Goal: Task Accomplishment & Management: Manage account settings

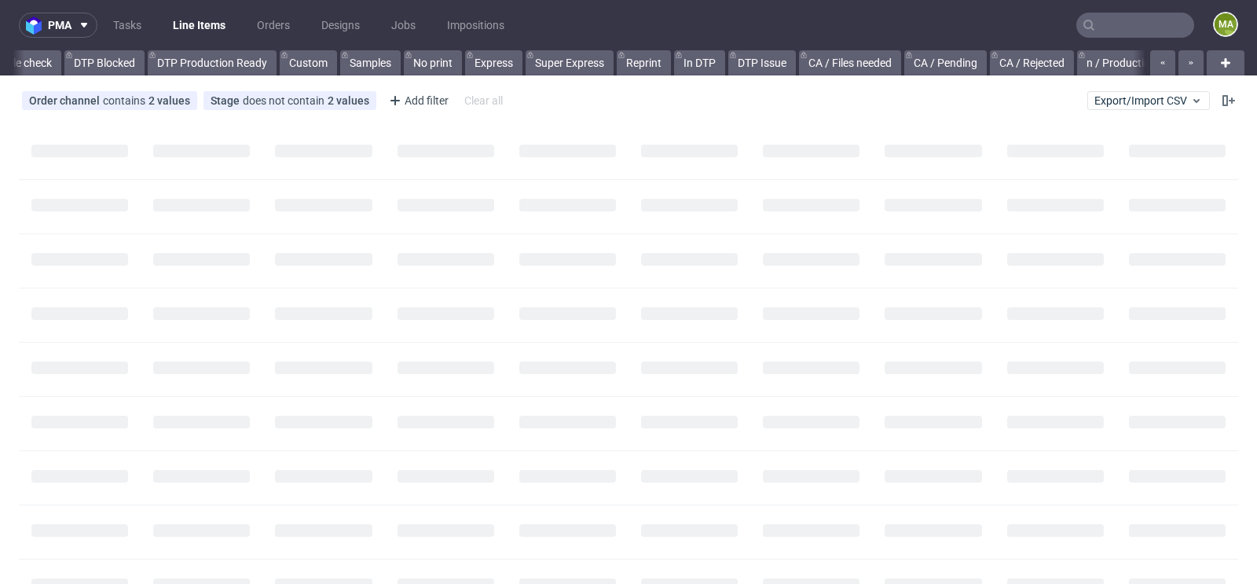
click at [1112, 15] on input "text" at bounding box center [1135, 25] width 118 height 25
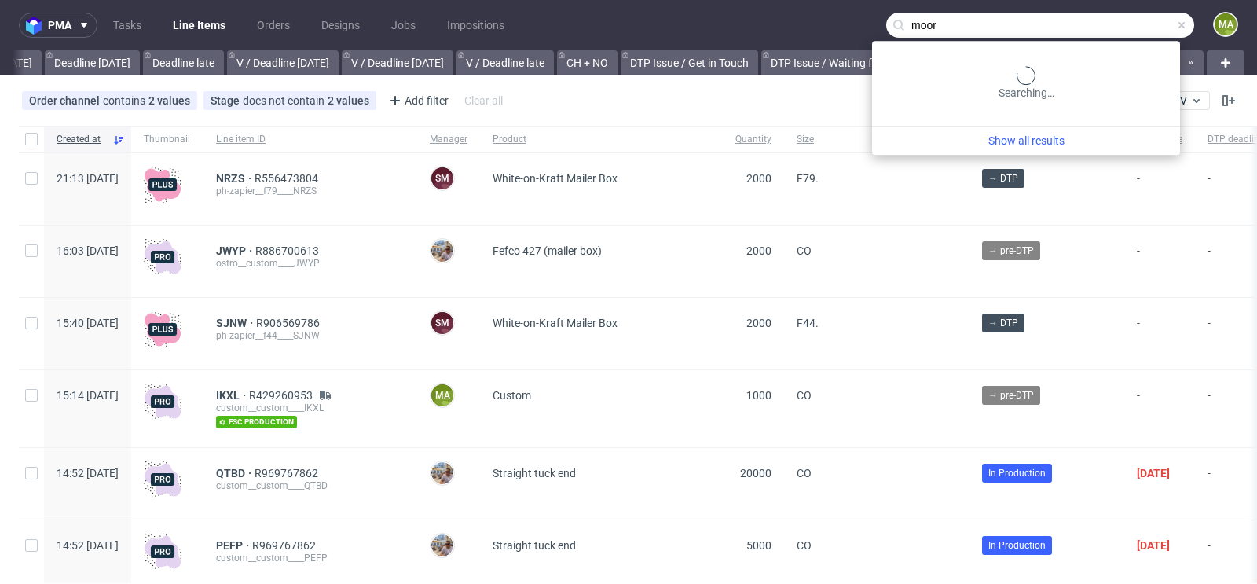
scroll to position [0, 1776]
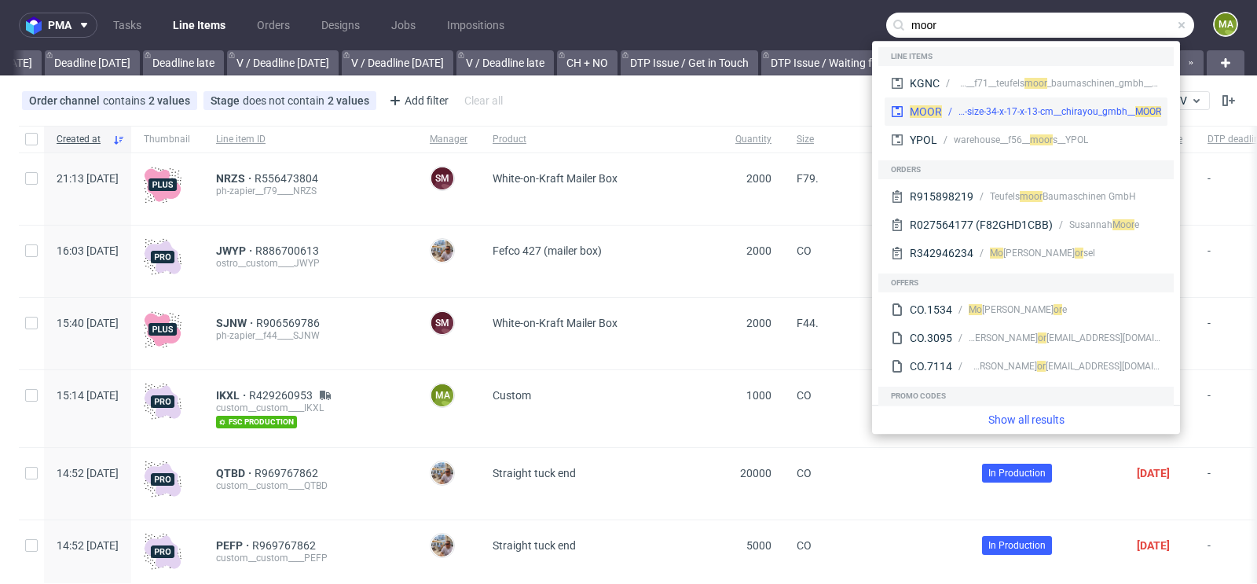
type input "moor"
click at [983, 109] on div "warehouse__ascustom-size-34-x-17-x-13-cm__chirayou_gmbh__ MOOR" at bounding box center [1059, 111] width 203 height 14
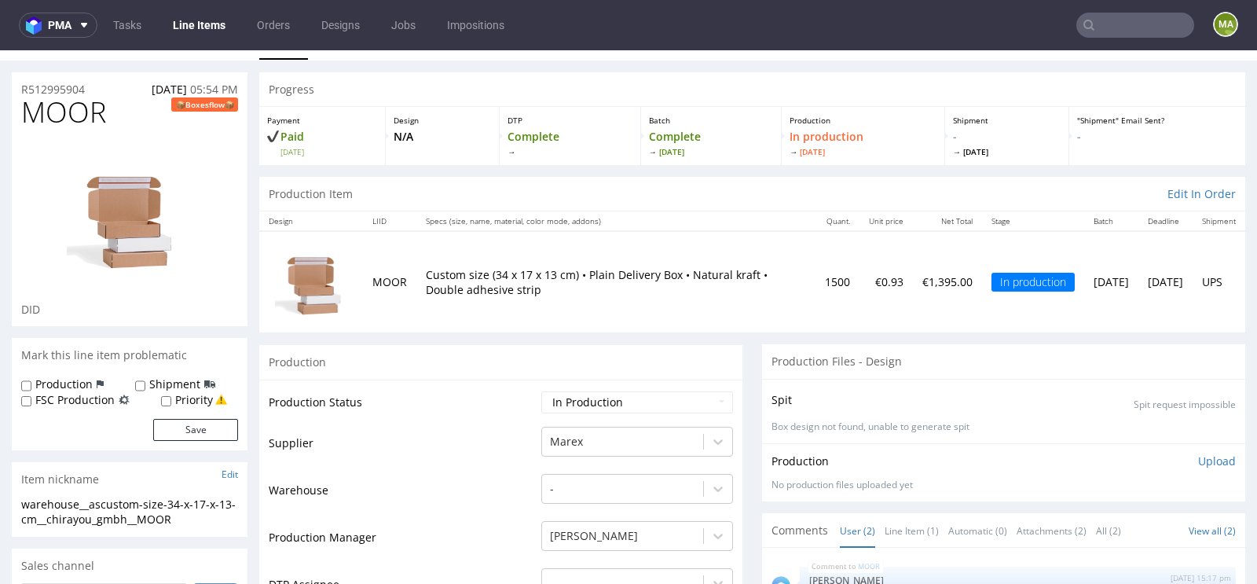
scroll to position [43, 0]
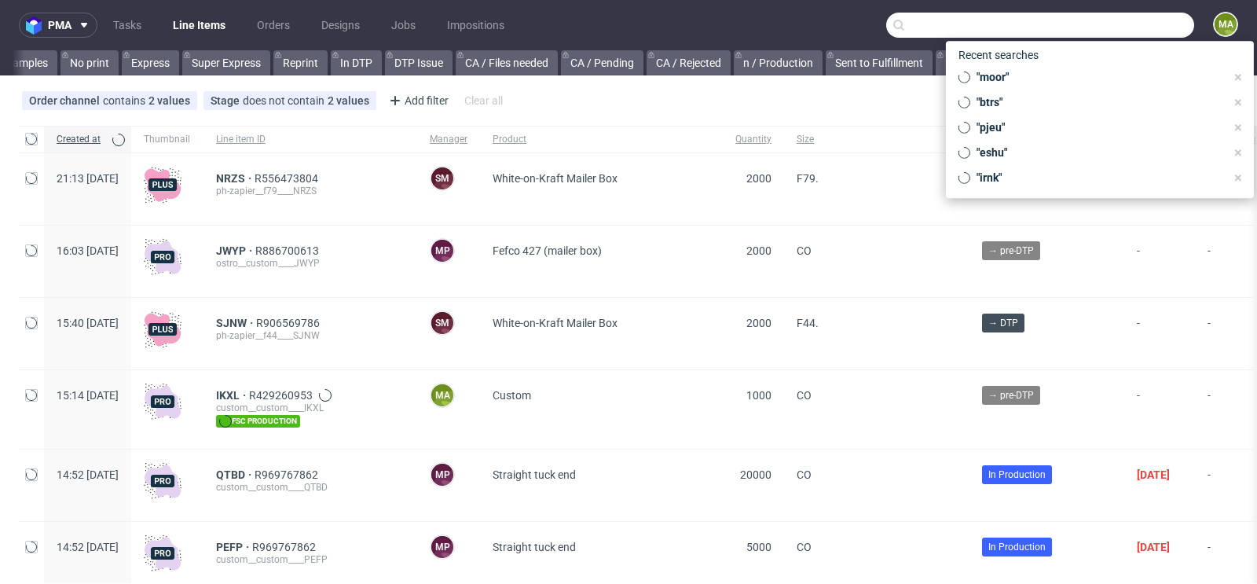
click at [1107, 23] on input "text" at bounding box center [1040, 25] width 308 height 25
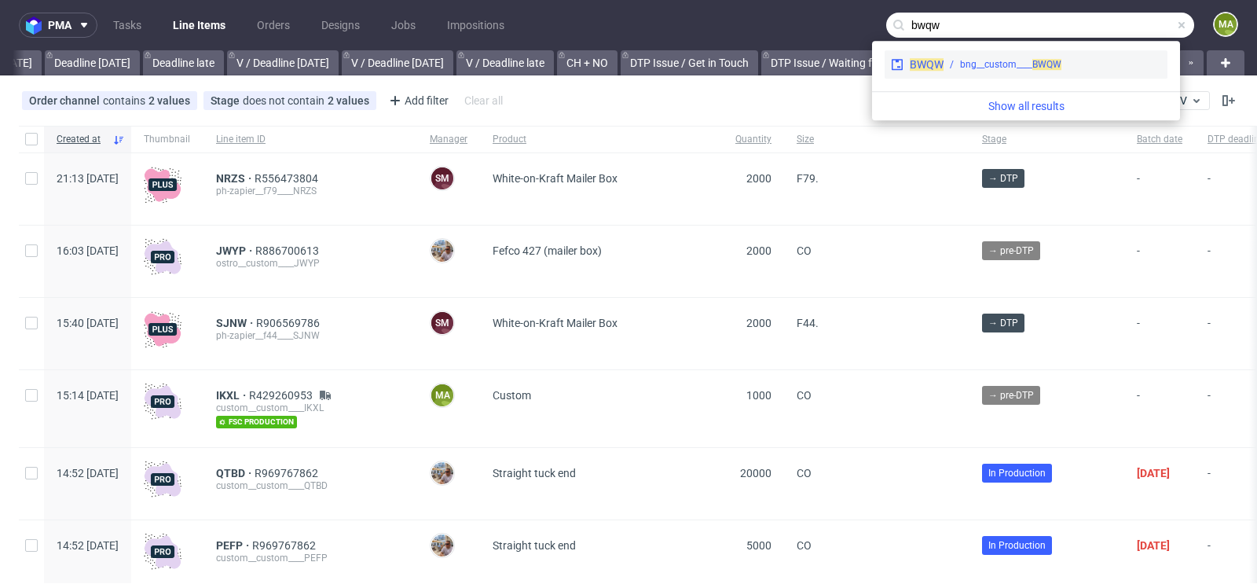
type input "bwqw"
click at [1045, 61] on span "BWQW" at bounding box center [1046, 64] width 29 height 11
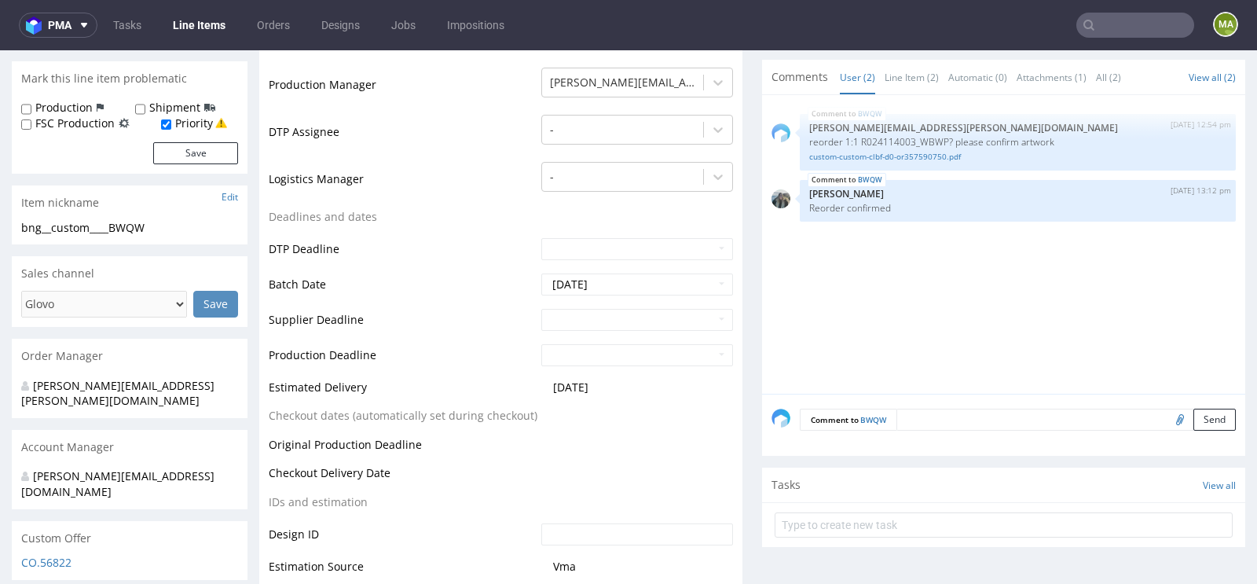
scroll to position [413, 0]
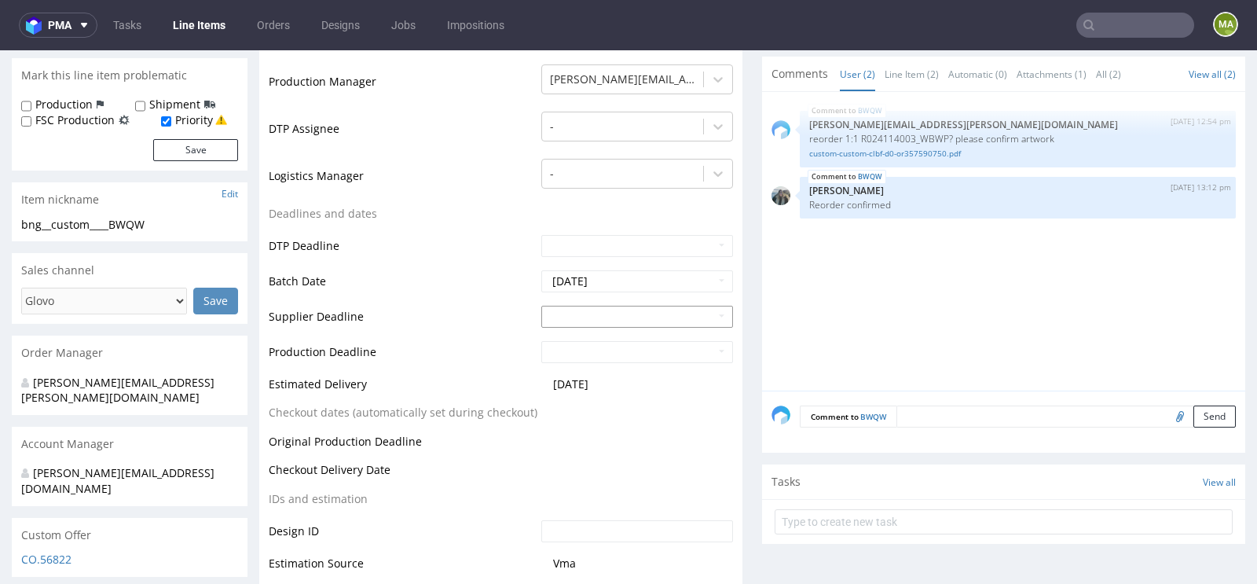
click at [662, 243] on td "26" at bounding box center [671, 244] width 24 height 24
type input "[DATE]"
click at [588, 348] on input "text" at bounding box center [637, 352] width 192 height 22
click at [588, 306] on td "30" at bounding box center [600, 303] width 24 height 24
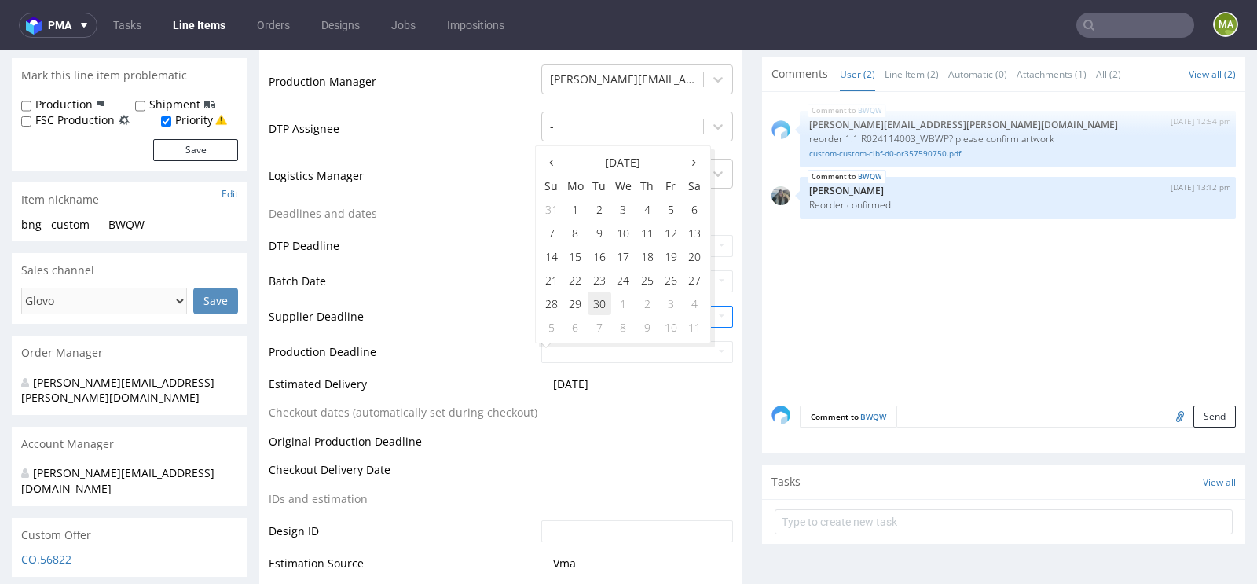
type input "[DATE]"
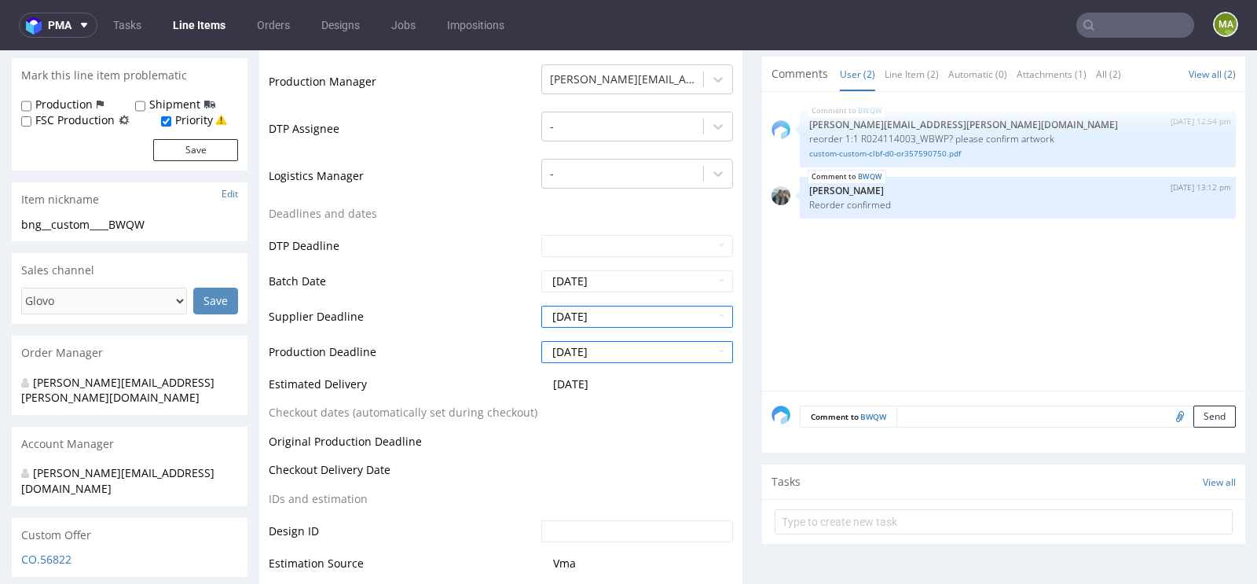
click at [504, 339] on td "Production Deadline" at bounding box center [403, 356] width 269 height 35
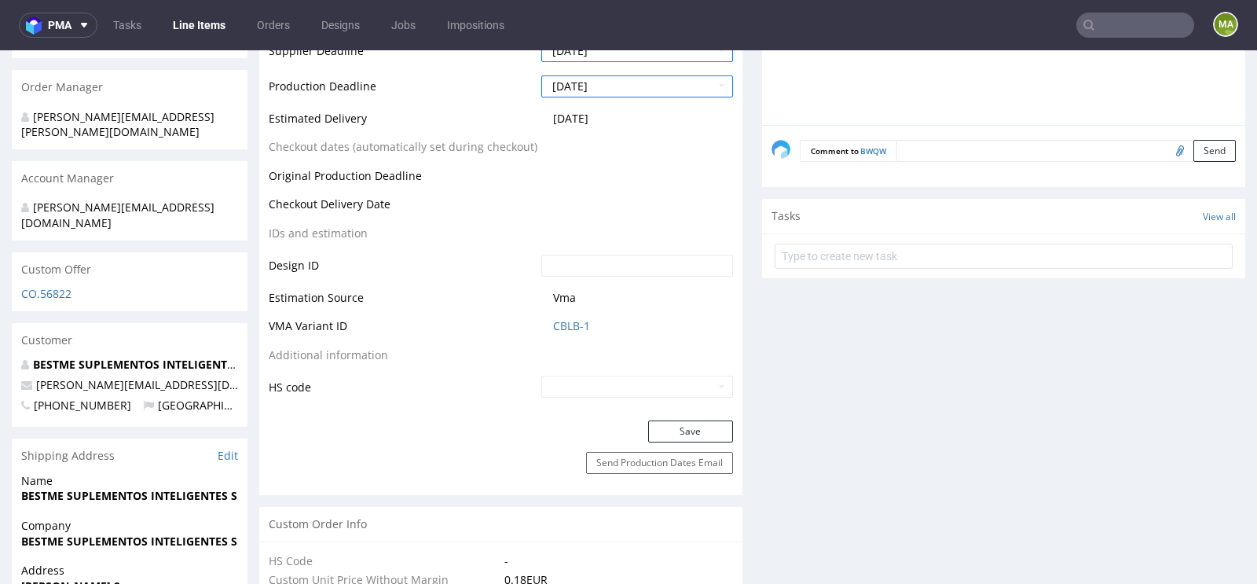
scroll to position [695, 0]
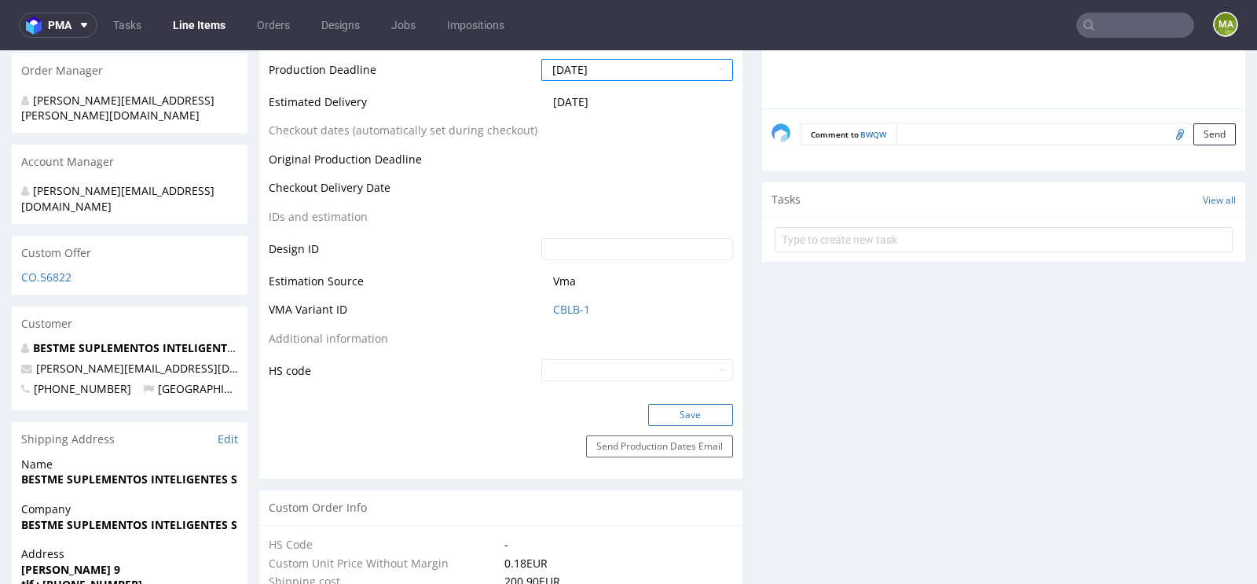
click at [665, 408] on button "Save" at bounding box center [690, 415] width 85 height 22
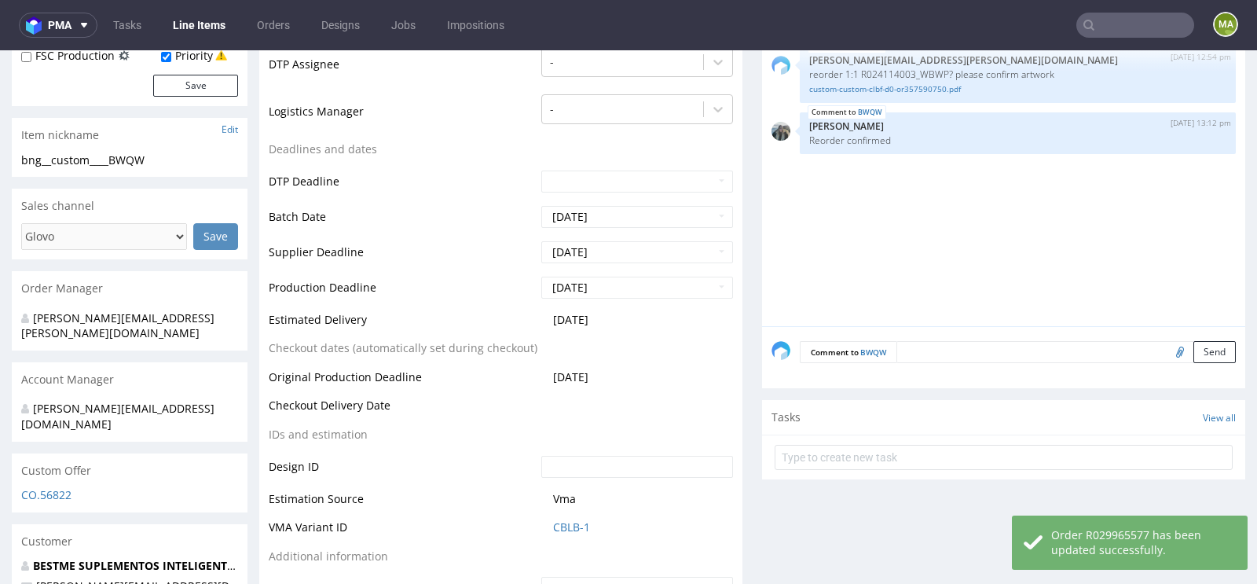
scroll to position [0, 0]
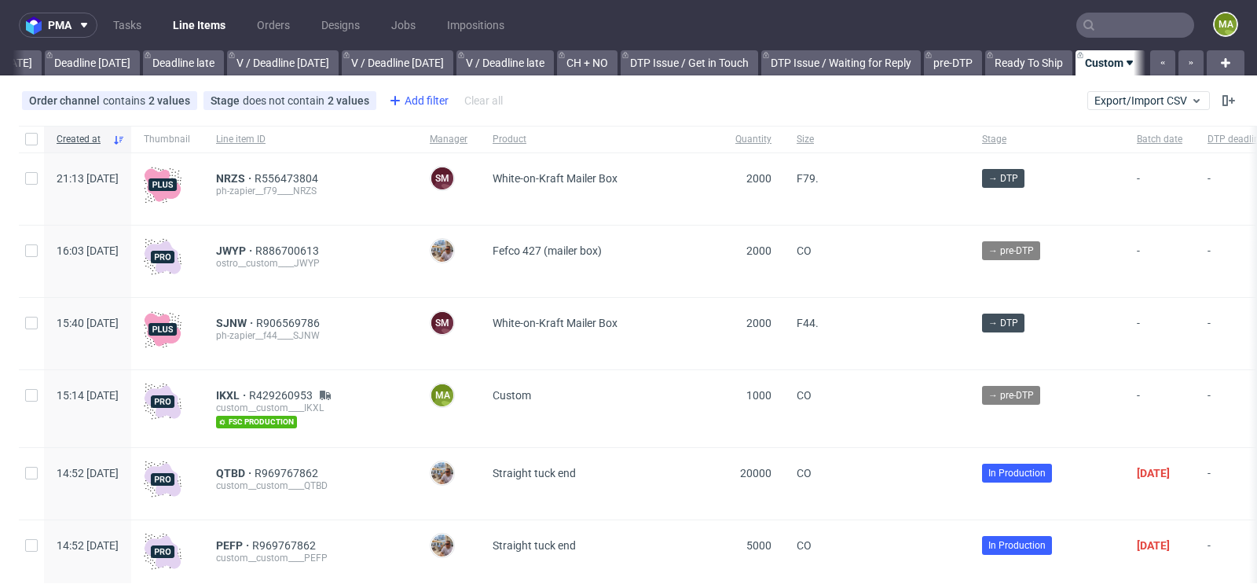
scroll to position [0, 1776]
click at [422, 98] on div "Add filter" at bounding box center [417, 100] width 69 height 25
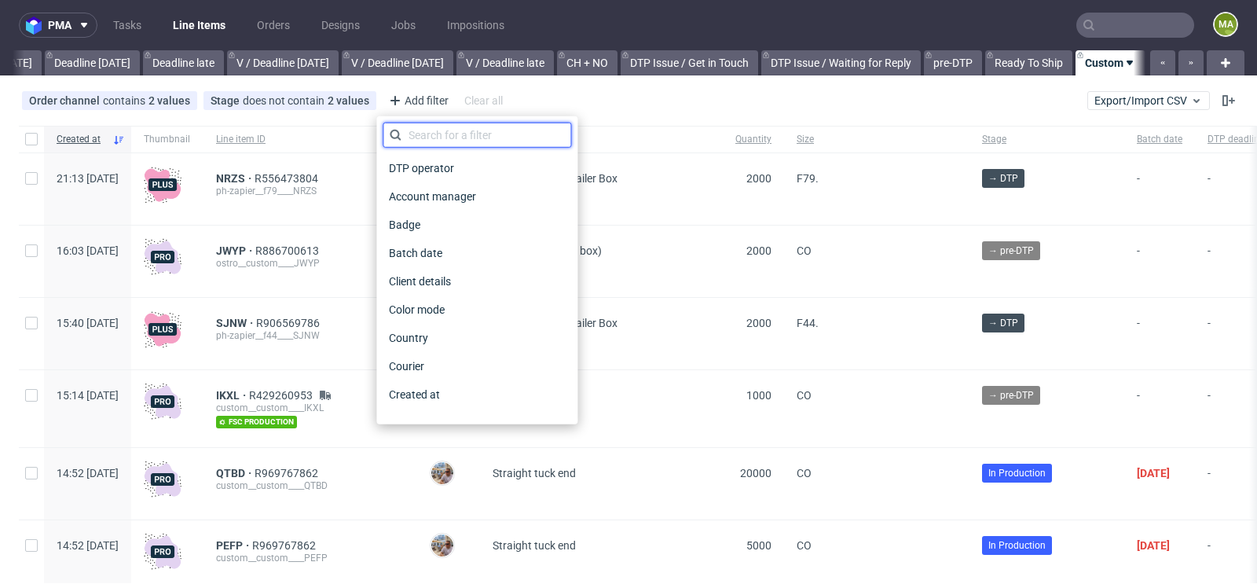
click at [433, 137] on input "text" at bounding box center [477, 135] width 189 height 25
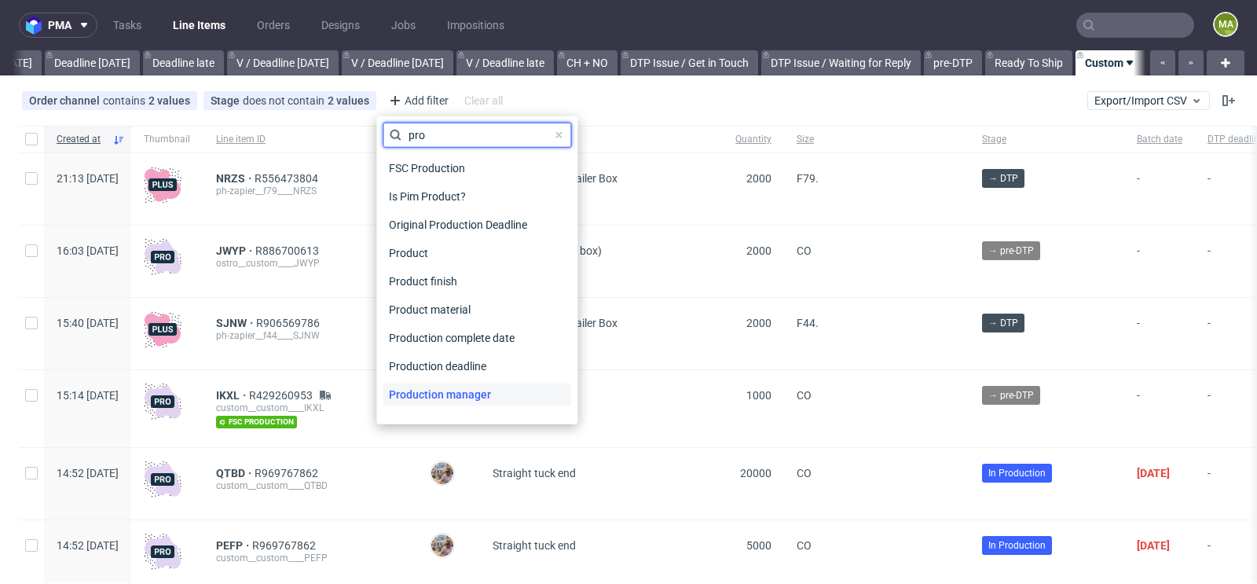
type input "pro"
click at [451, 389] on span "Production manager" at bounding box center [440, 394] width 115 height 22
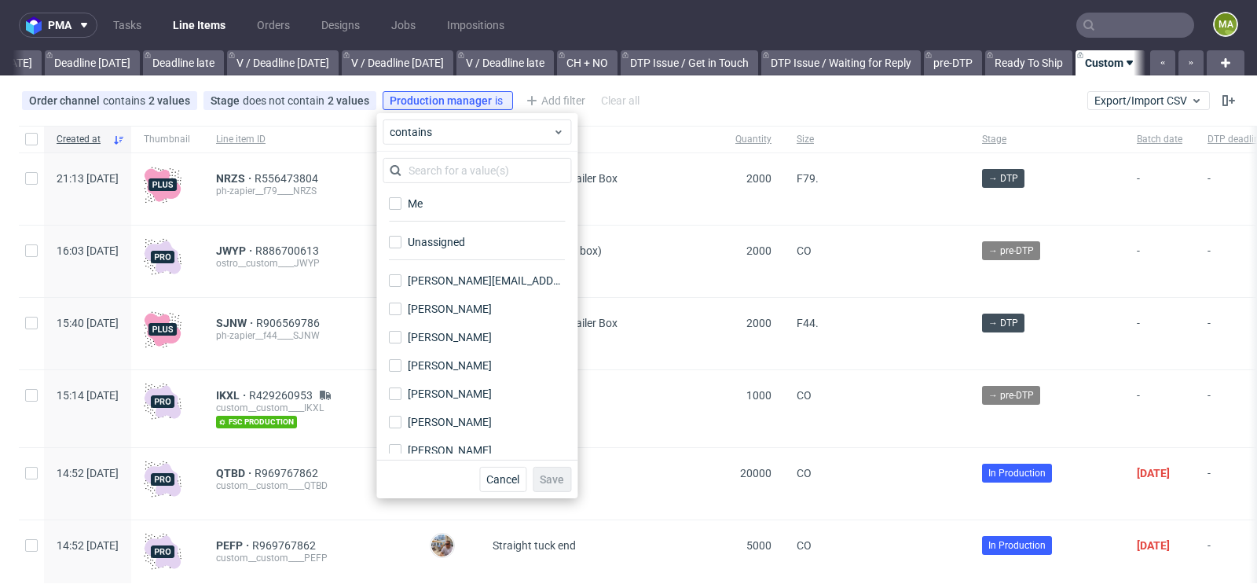
click at [457, 190] on div "Me" at bounding box center [477, 208] width 189 height 38
click at [447, 200] on label "Me" at bounding box center [477, 203] width 189 height 22
click at [401, 200] on input "Me" at bounding box center [395, 203] width 13 height 13
checkbox input "true"
click at [546, 479] on span "Save" at bounding box center [552, 479] width 24 height 11
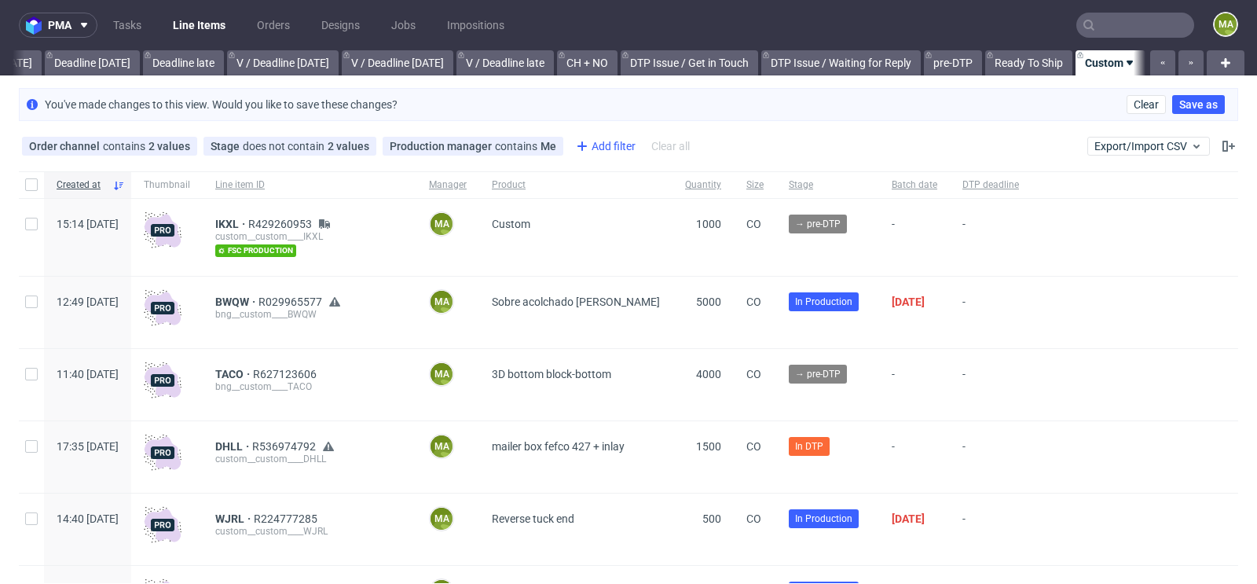
click at [606, 137] on div "Add filter" at bounding box center [603, 146] width 69 height 25
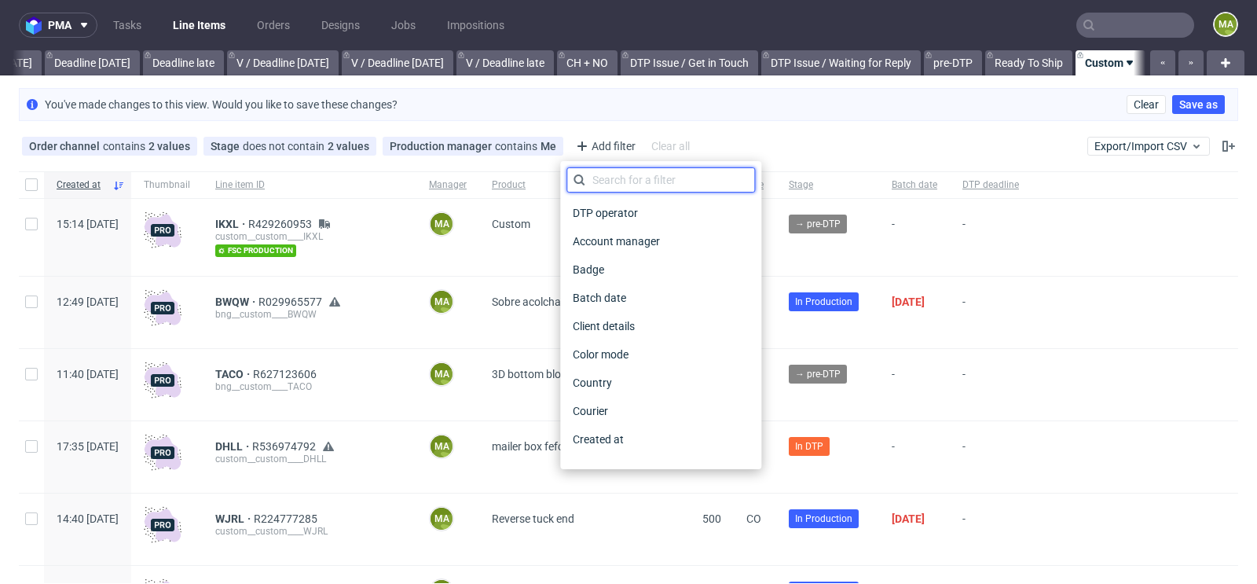
click at [621, 170] on input "text" at bounding box center [660, 179] width 189 height 25
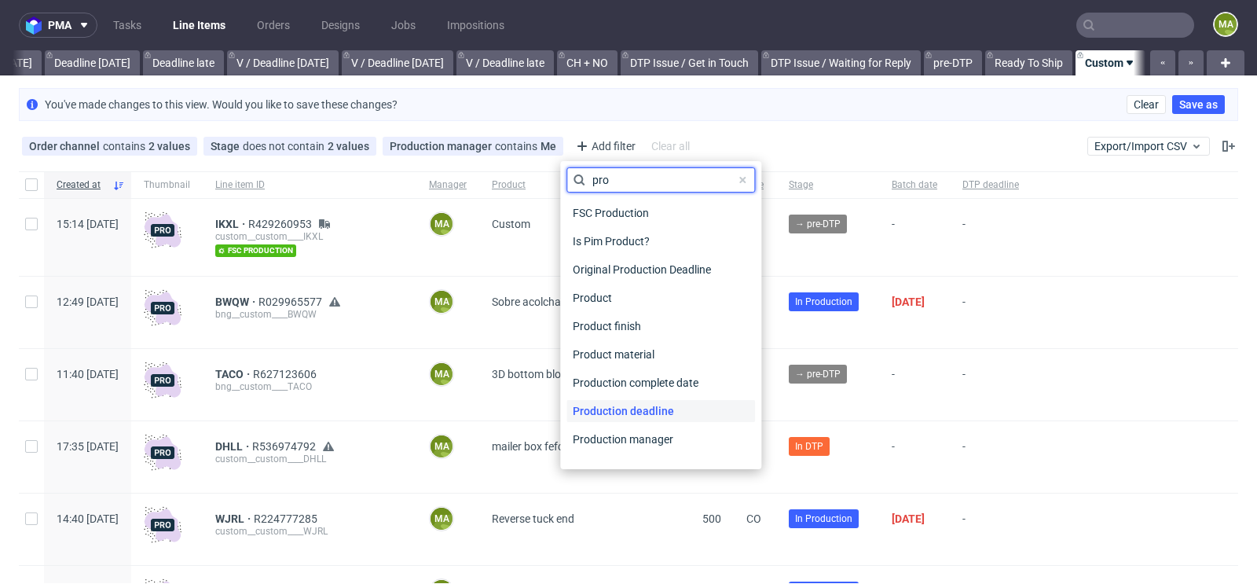
type input "pro"
click at [686, 413] on div "Production deadline" at bounding box center [660, 411] width 189 height 22
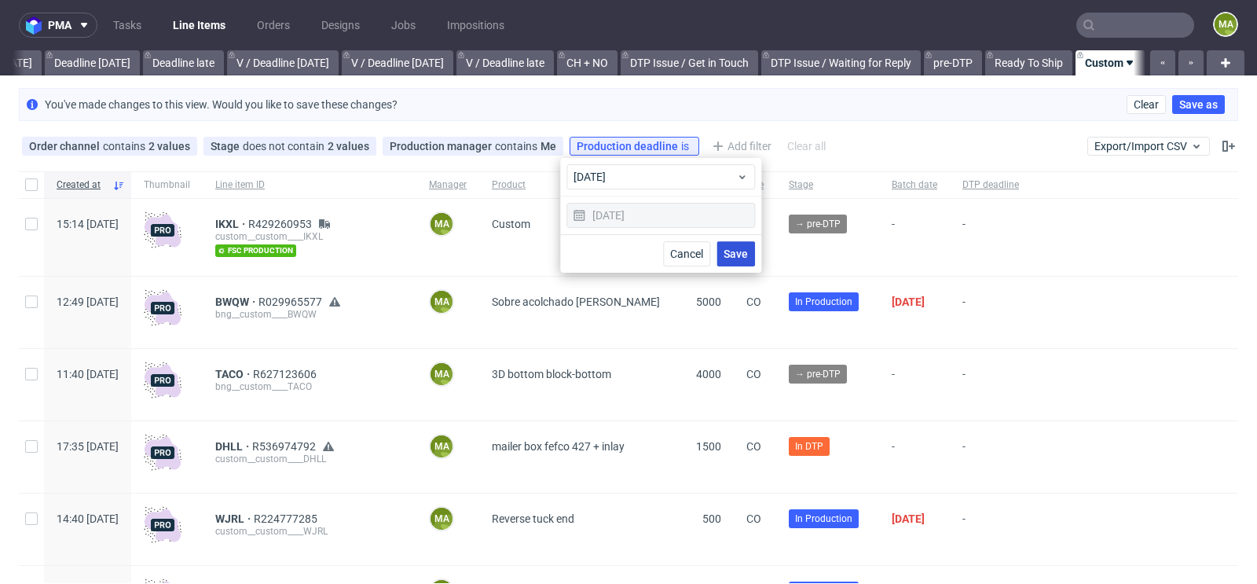
click at [726, 248] on span "Save" at bounding box center [735, 253] width 24 height 11
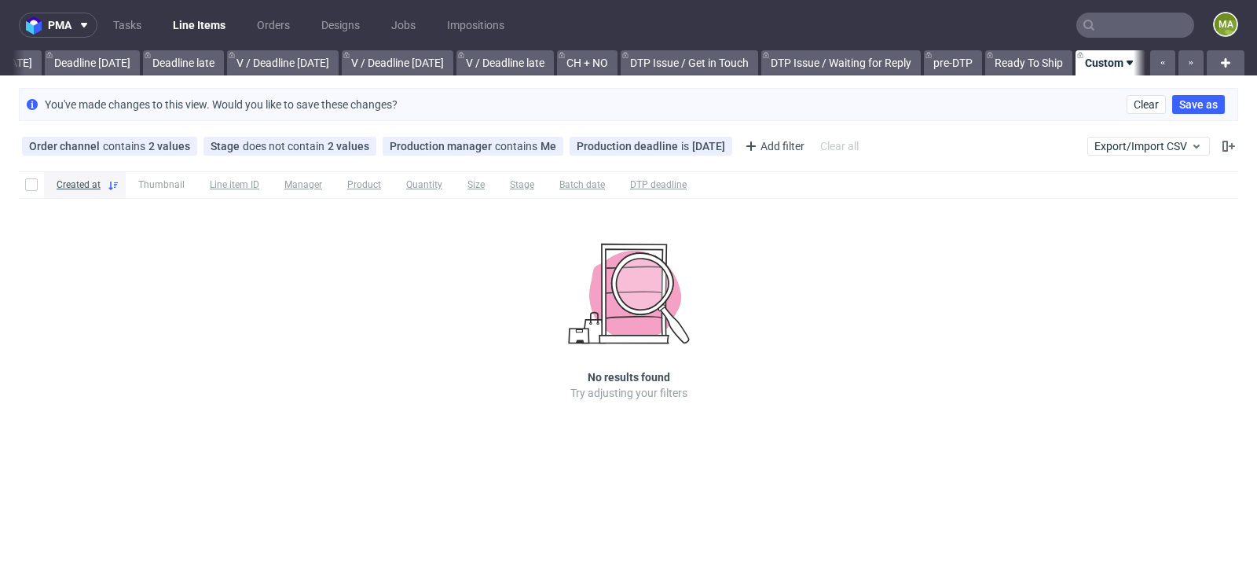
scroll to position [0, 1762]
